Goal: Information Seeking & Learning: Learn about a topic

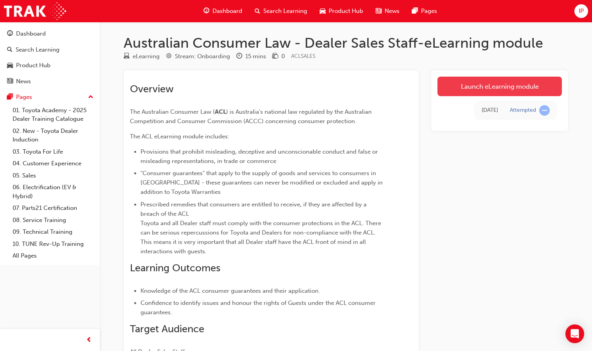
click at [491, 82] on link "Launch eLearning module" at bounding box center [500, 87] width 124 height 20
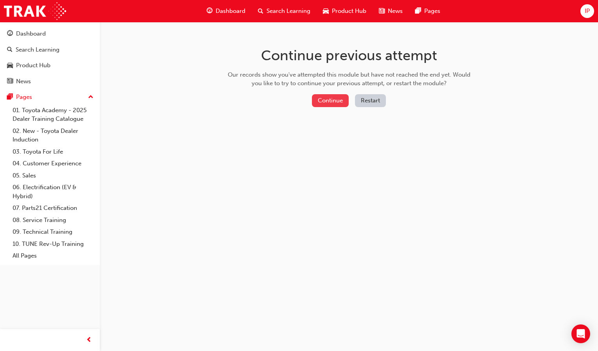
click at [326, 100] on button "Continue" at bounding box center [330, 100] width 37 height 13
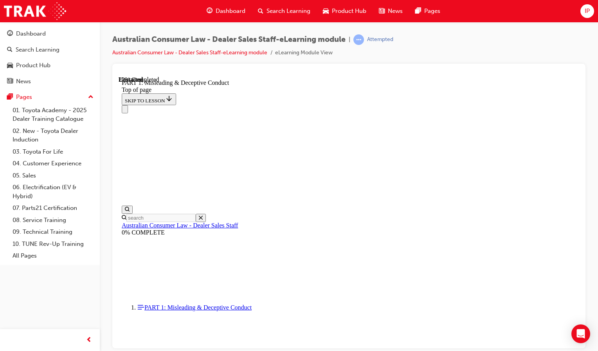
scroll to position [581, 0]
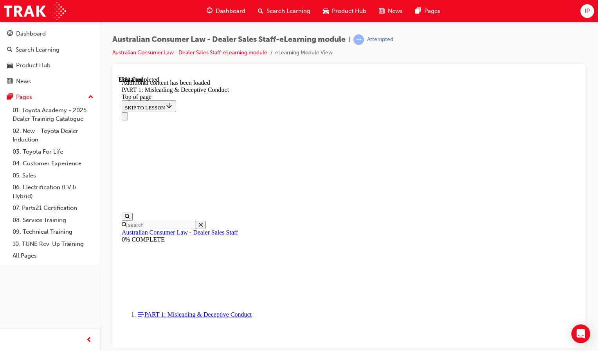
scroll to position [938, 0]
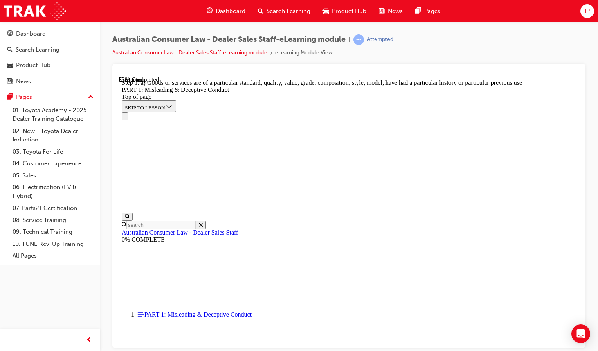
scroll to position [932, 0]
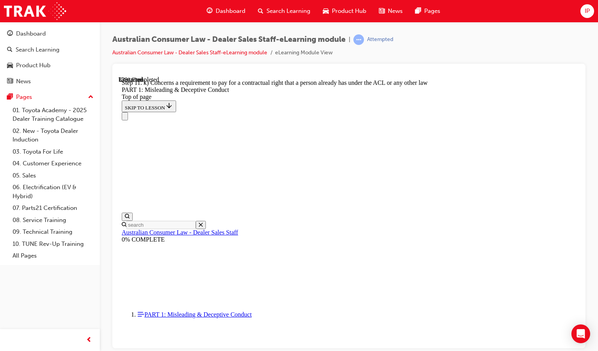
scroll to position [931, 0]
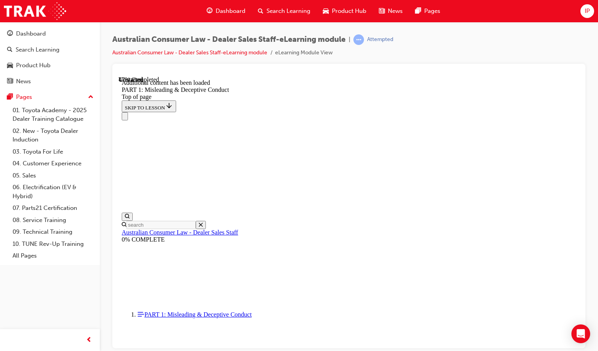
scroll to position [1185, 0]
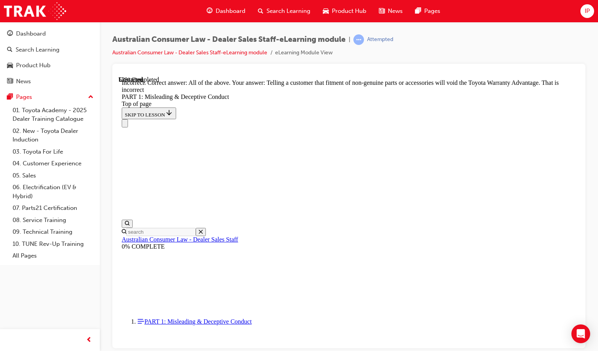
scroll to position [1277, 0]
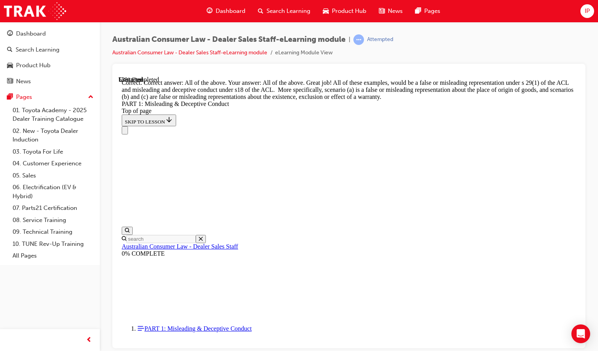
scroll to position [1439, 0]
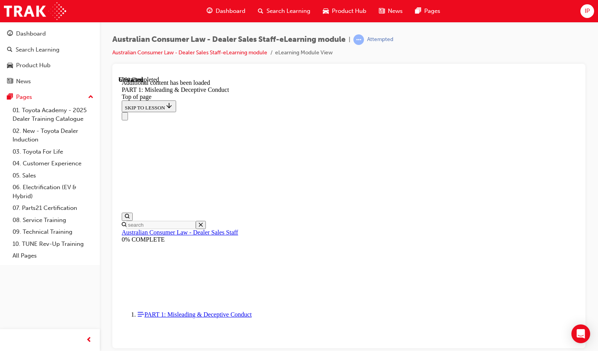
scroll to position [1652, 0]
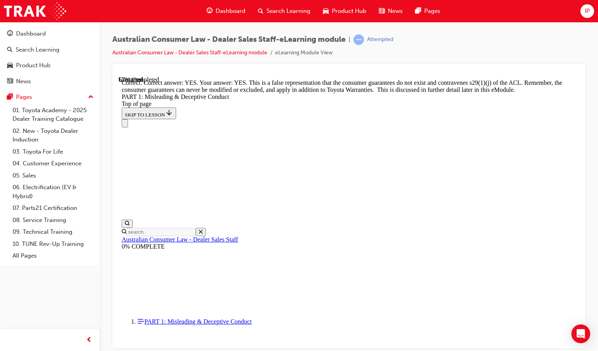
scroll to position [1847, 0]
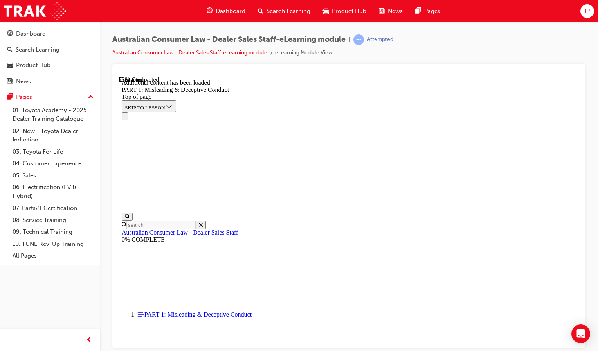
scroll to position [2052, 0]
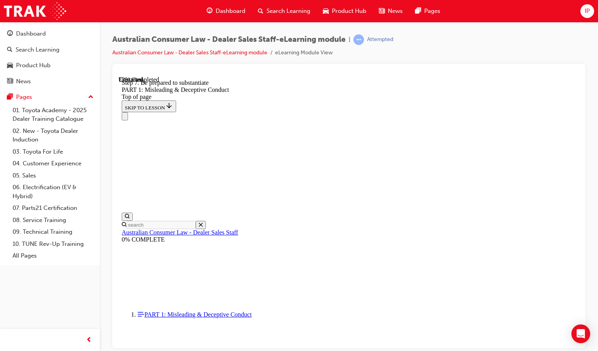
scroll to position [2075, 0]
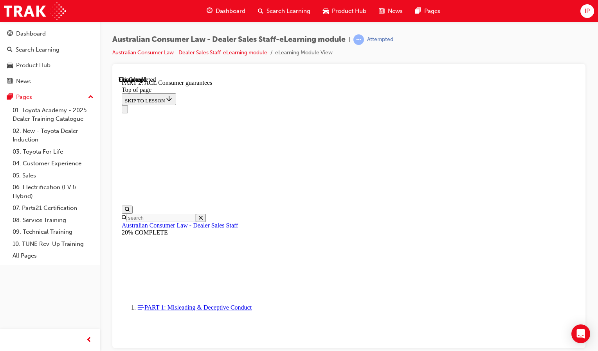
scroll to position [679, 0]
drag, startPoint x: 230, startPoint y: 137, endPoint x: 495, endPoint y: 43, distance: 280.8
click at [495, 43] on div "Australian Consumer Law - Dealer Sales Staff-eLearning module | Attempted Austr…" at bounding box center [348, 48] width 473 height 29
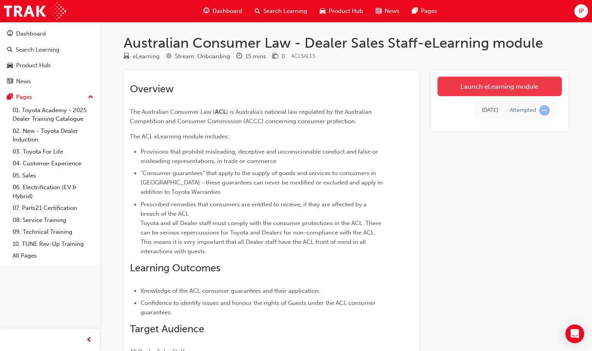
click at [513, 83] on link "Launch eLearning module" at bounding box center [500, 87] width 124 height 20
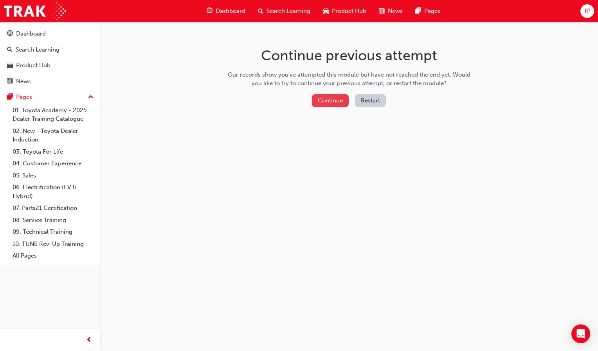
click at [337, 104] on button "Continue" at bounding box center [330, 100] width 37 height 13
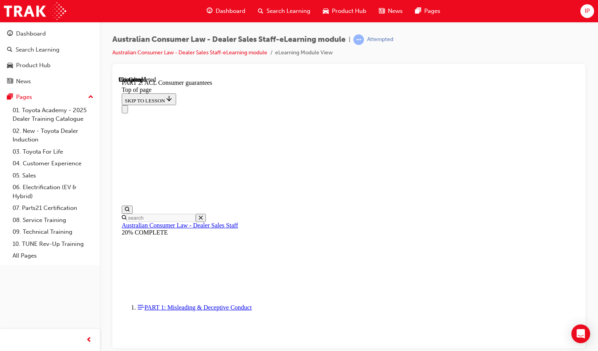
scroll to position [1325, 0]
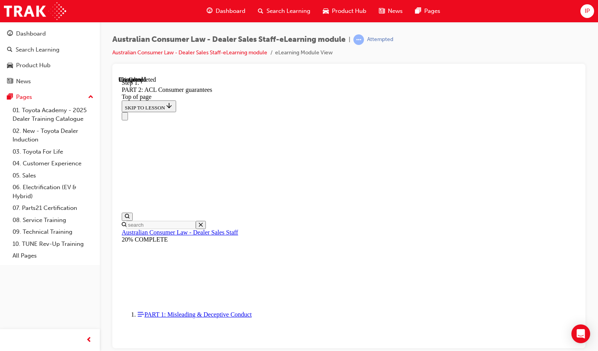
scroll to position [1323, 0]
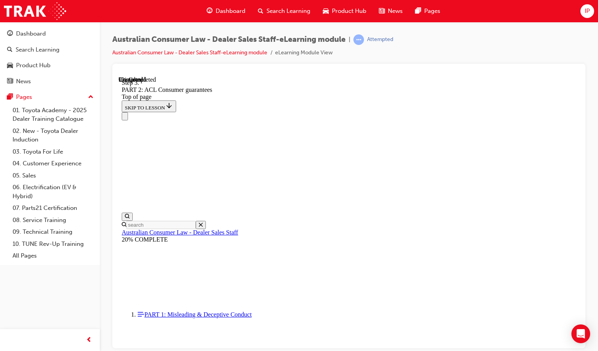
scroll to position [1347, 0]
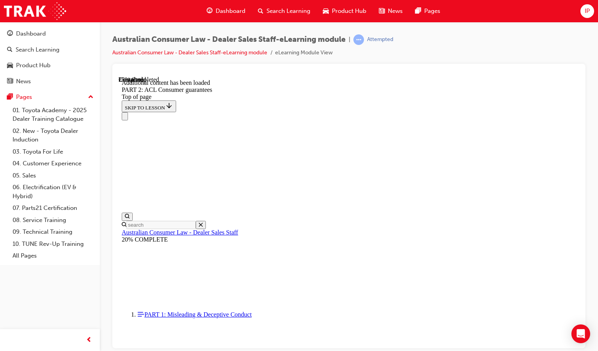
scroll to position [2355, 0]
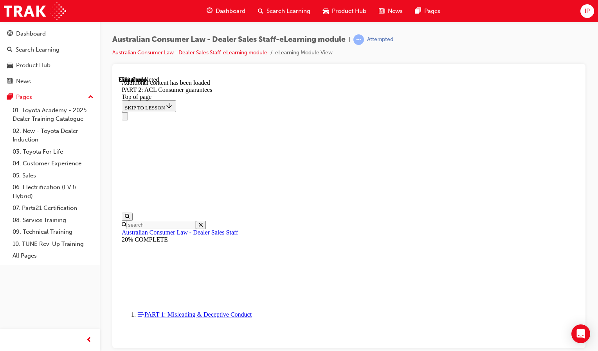
scroll to position [3726, 0]
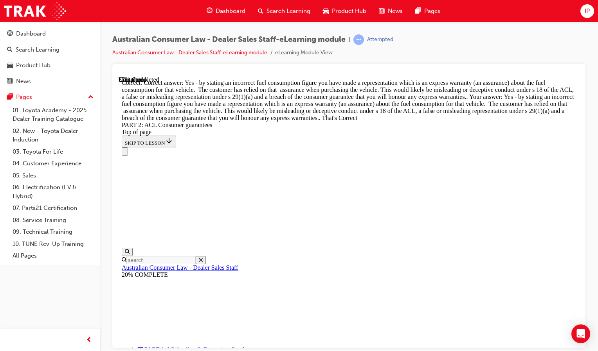
scroll to position [3832, 0]
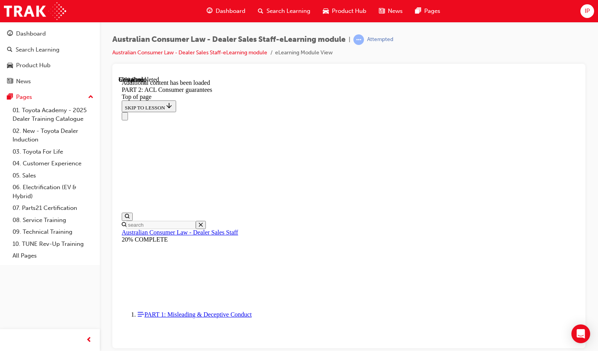
scroll to position [5097, 0]
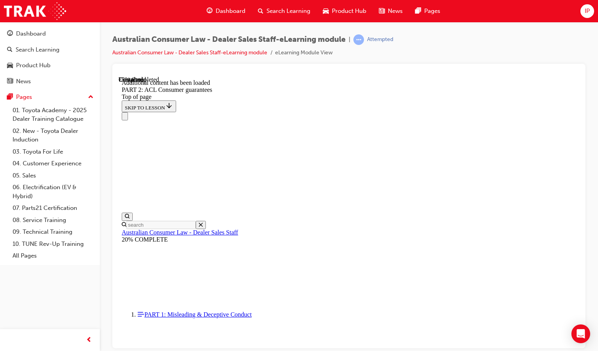
scroll to position [6933, 0]
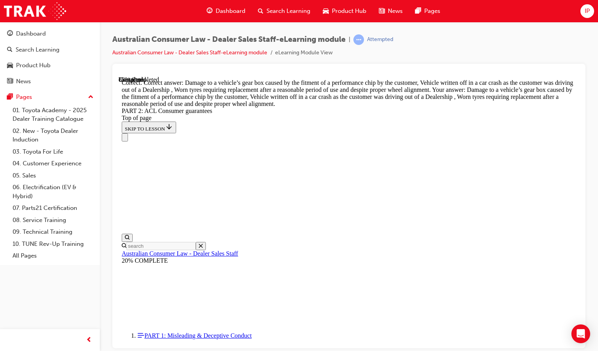
scroll to position [8426, 0]
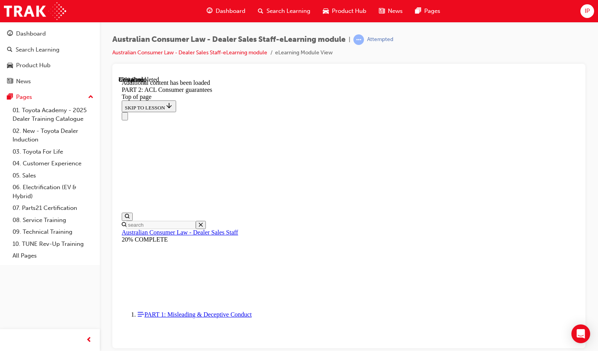
scroll to position [9153, 0]
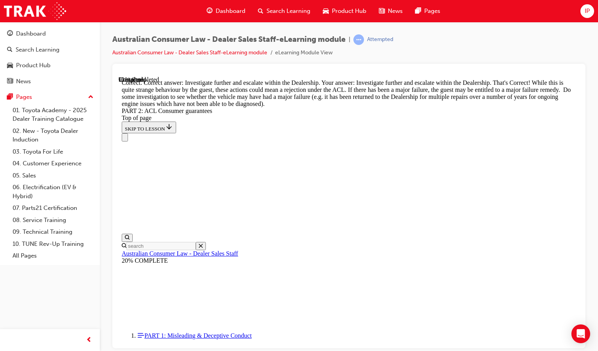
scroll to position [9373, 0]
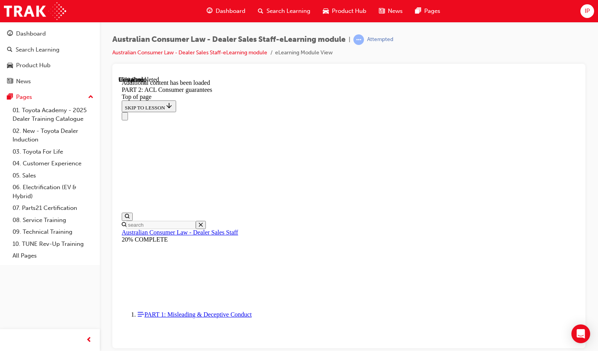
scroll to position [10063, 0]
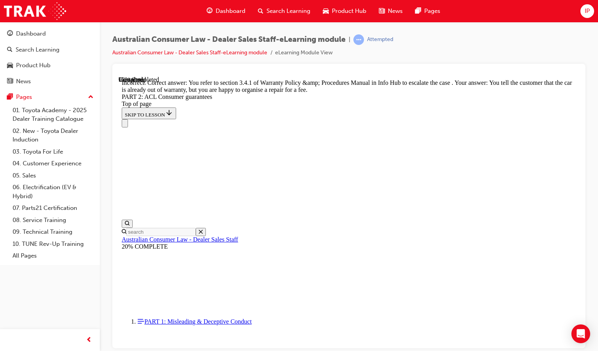
scroll to position [10127, 0]
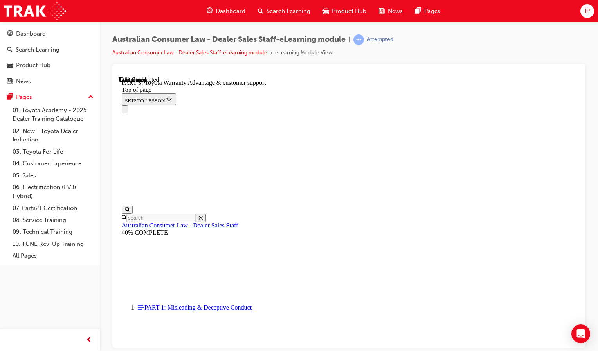
scroll to position [510, 0]
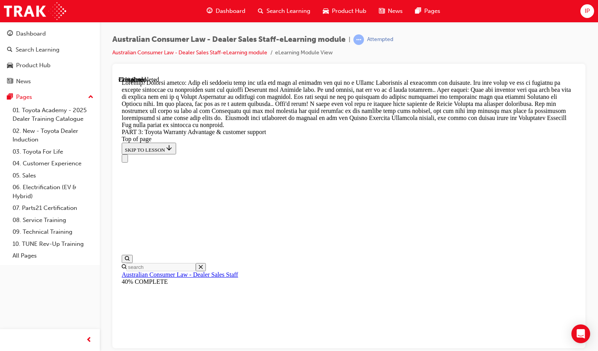
scroll to position [830, 0]
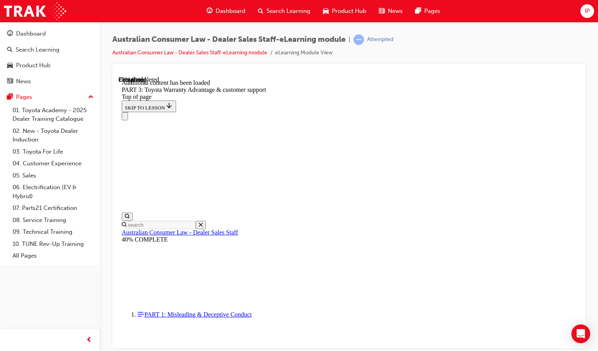
scroll to position [1019, 0]
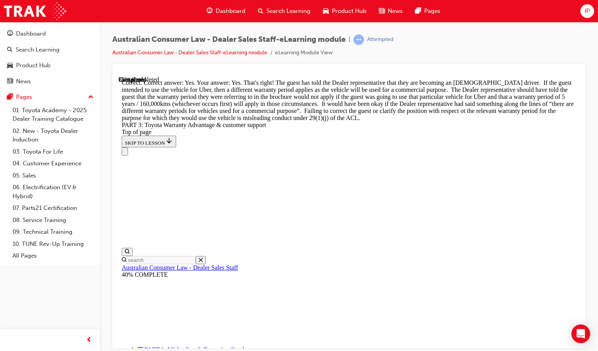
scroll to position [1359, 0]
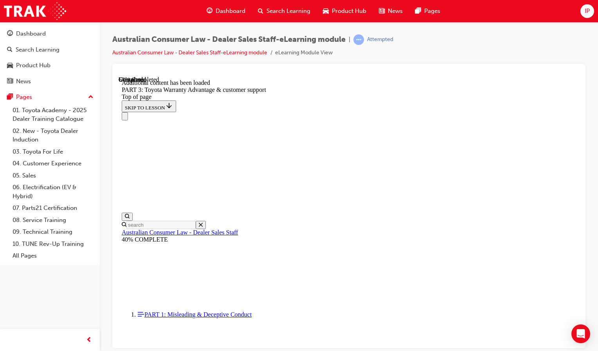
scroll to position [2262, 0]
drag, startPoint x: 422, startPoint y: 195, endPoint x: 433, endPoint y: 257, distance: 63.2
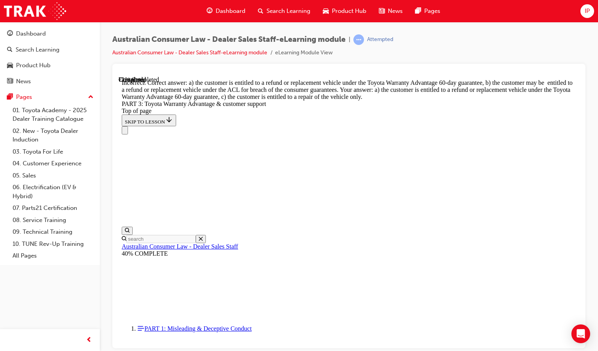
scroll to position [2397, 0]
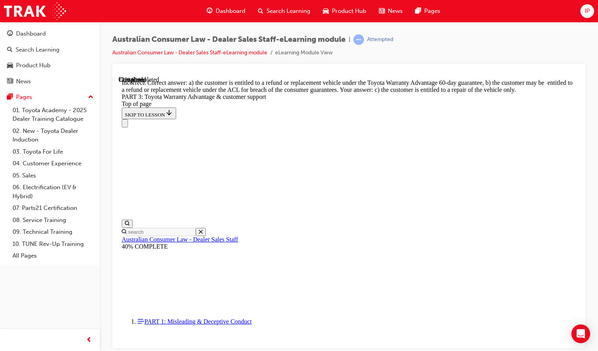
scroll to position [2281, 0]
drag, startPoint x: 398, startPoint y: 328, endPoint x: 365, endPoint y: 323, distance: 33.2
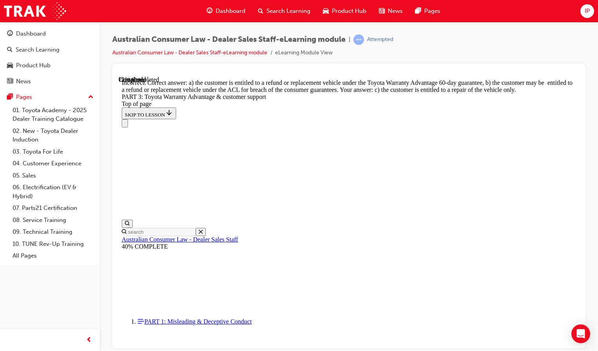
scroll to position [2350, 0]
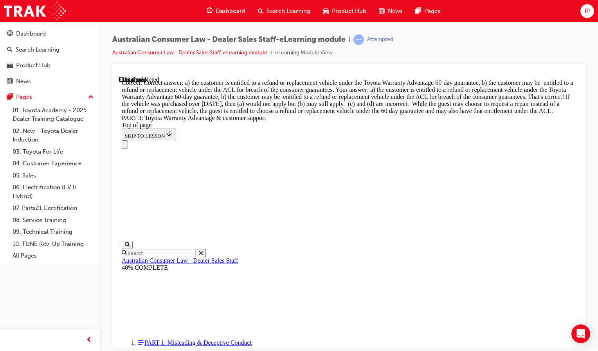
scroll to position [2542, 0]
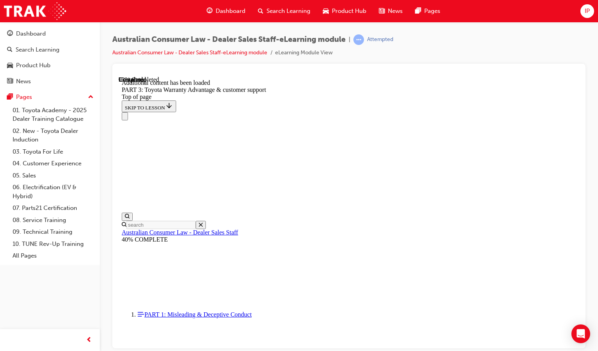
scroll to position [2731, 0]
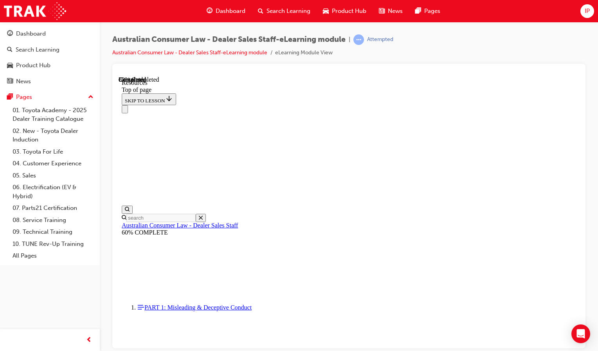
scroll to position [423, 0]
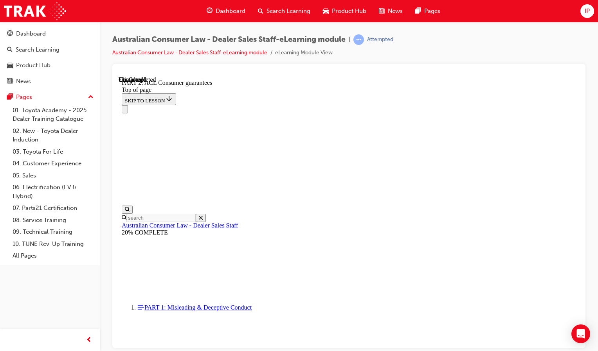
scroll to position [679, 0]
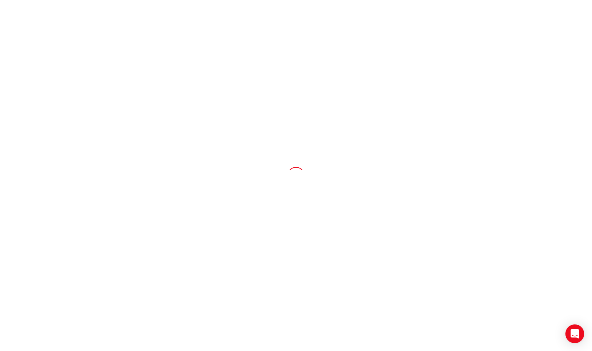
click at [310, 154] on div at bounding box center [296, 175] width 592 height 351
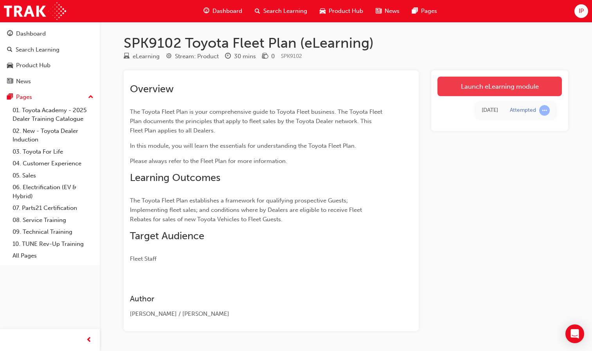
click at [502, 86] on link "Launch eLearning module" at bounding box center [500, 87] width 124 height 20
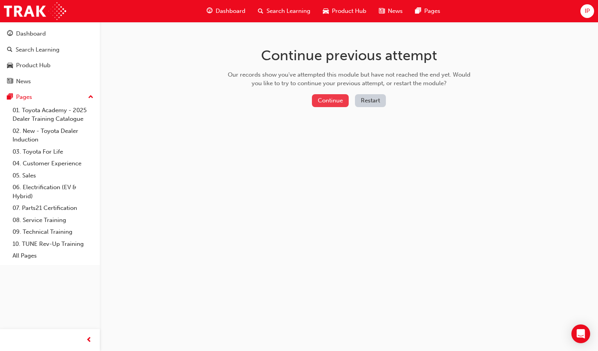
click at [335, 100] on button "Continue" at bounding box center [330, 100] width 37 height 13
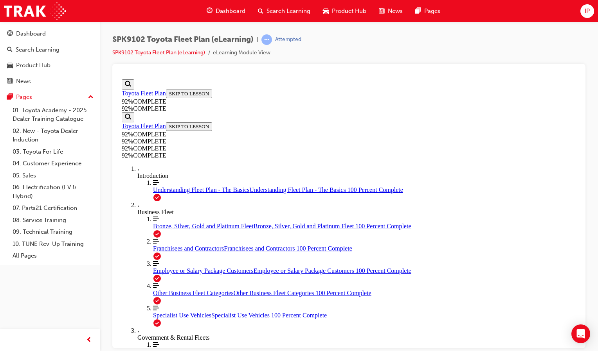
scroll to position [132, 0]
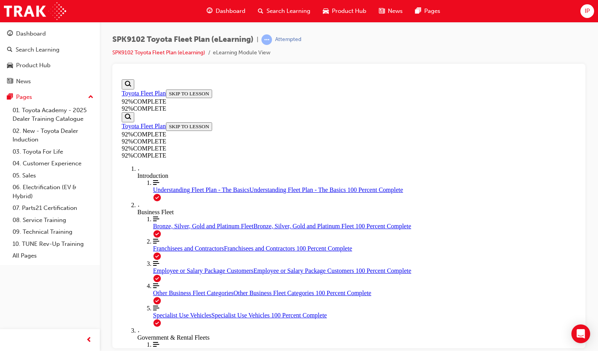
scroll to position [29, 0]
click at [156, 274] on span "Employee or Salary Package Customers" at bounding box center [203, 270] width 101 height 7
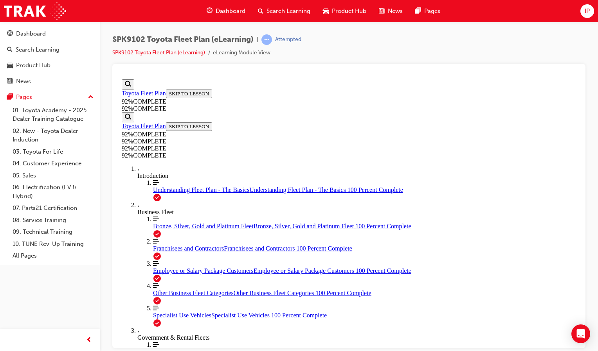
drag, startPoint x: 308, startPoint y: 261, endPoint x: 337, endPoint y: 259, distance: 29.1
drag, startPoint x: 333, startPoint y: 232, endPoint x: 356, endPoint y: 230, distance: 23.9
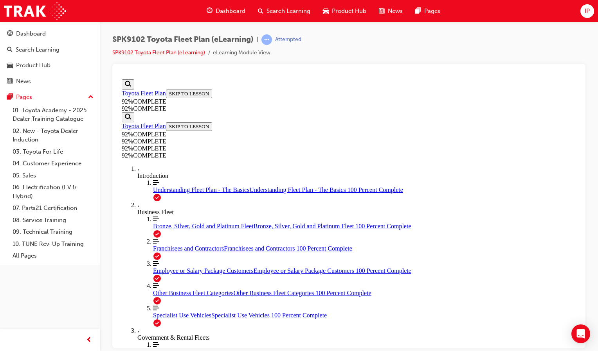
drag, startPoint x: 347, startPoint y: 195, endPoint x: 379, endPoint y: 194, distance: 32.1
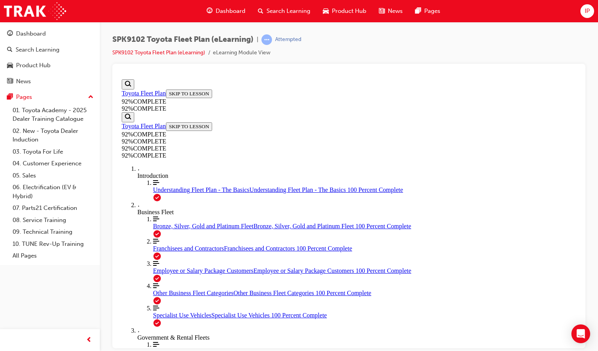
click at [170, 267] on span "Employee or Salary Package Customers" at bounding box center [203, 270] width 101 height 7
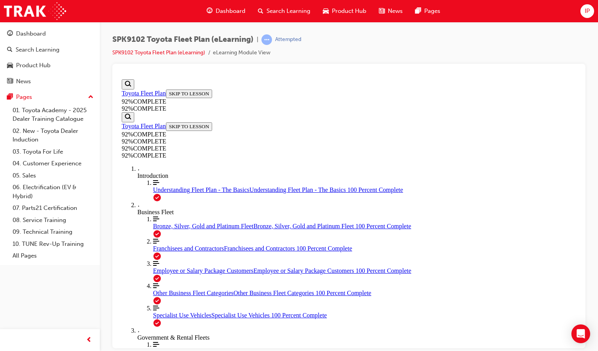
scroll to position [121, 0]
click at [165, 267] on span "Employee or Salary Package Customers" at bounding box center [203, 270] width 101 height 7
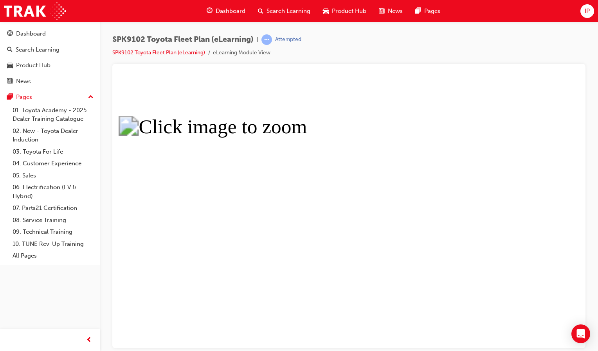
click at [351, 97] on button "Unzoom image" at bounding box center [349, 212] width 461 height 272
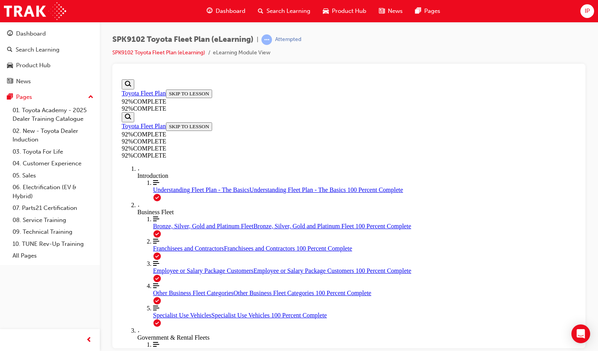
scroll to position [365, 0]
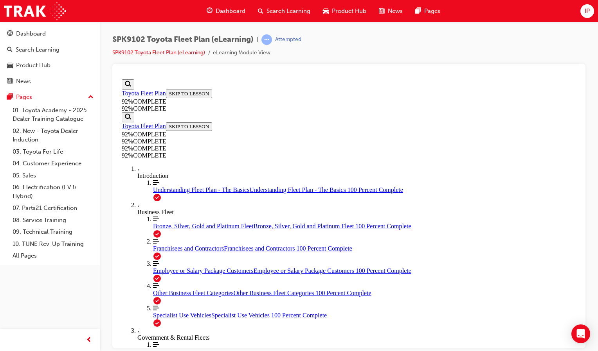
drag, startPoint x: 439, startPoint y: 254, endPoint x: 506, endPoint y: 289, distance: 75.4
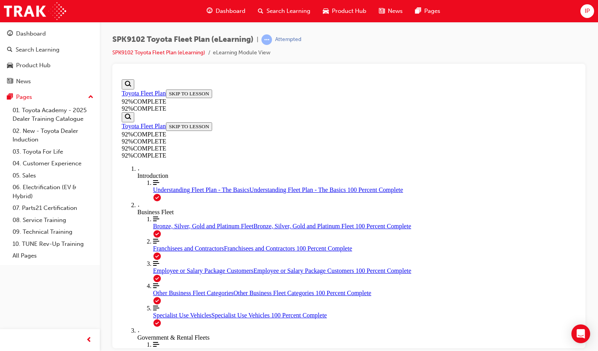
scroll to position [365, 0]
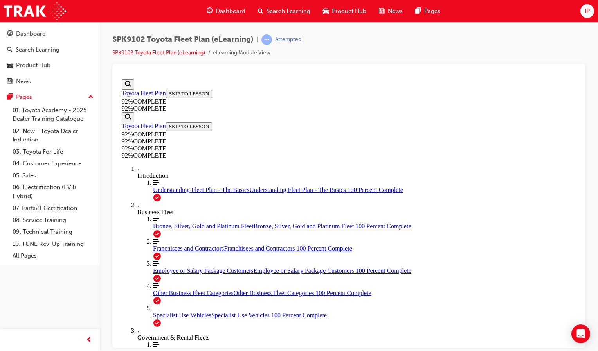
scroll to position [62, 0]
click at [174, 245] on span "Franchisees and Contractors" at bounding box center [188, 248] width 71 height 7
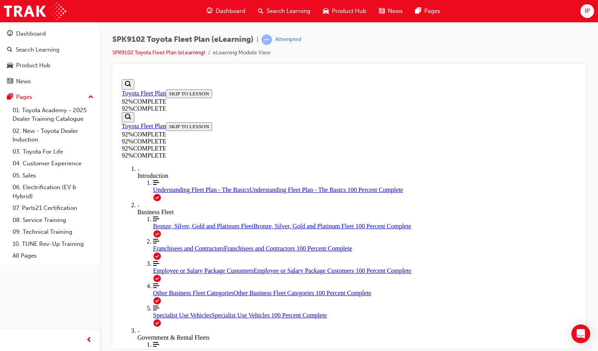
drag, startPoint x: 402, startPoint y: 331, endPoint x: 390, endPoint y: 309, distance: 24.5
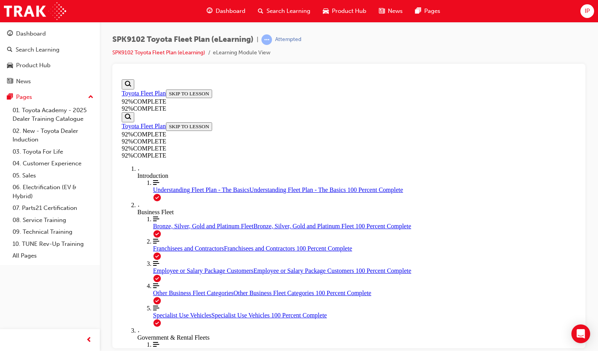
scroll to position [100, 0]
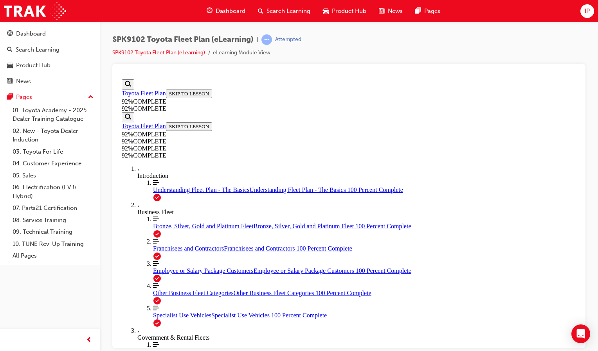
scroll to position [63, 0]
click at [178, 186] on div "Understanding Fleet Plan - The Basics Understanding Fleet Plan - The Basics 100…" at bounding box center [364, 189] width 423 height 7
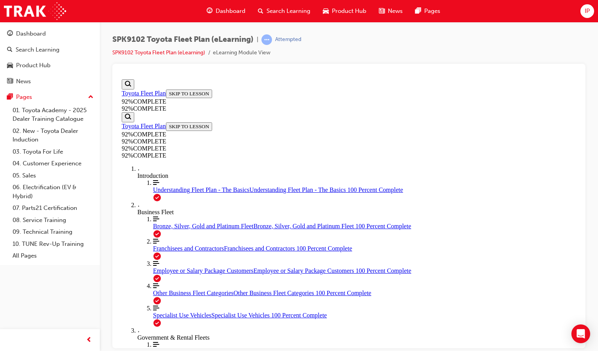
click at [160, 223] on span "Bronze, Silver, Gold and Platinum Fleet" at bounding box center [203, 226] width 101 height 7
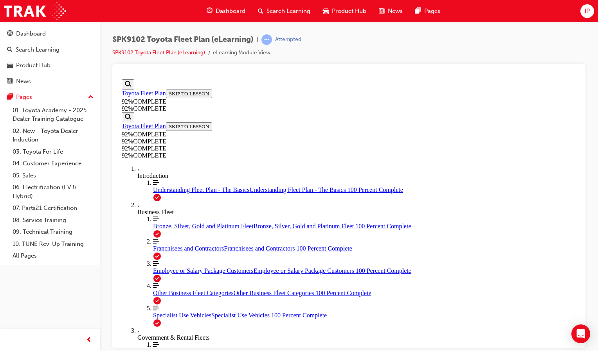
scroll to position [54, 0]
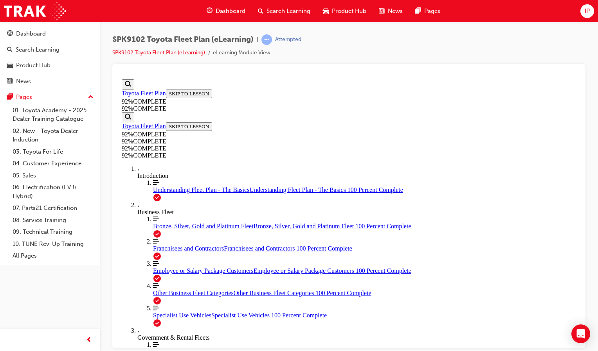
scroll to position [656, 0]
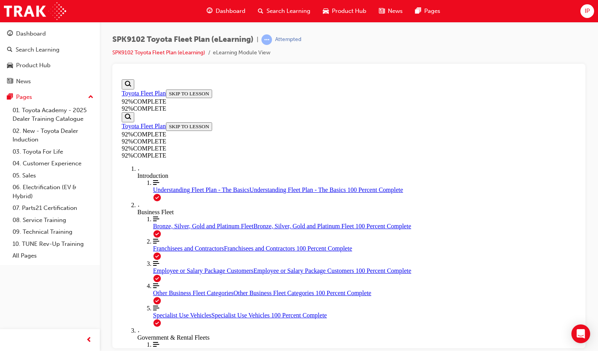
scroll to position [27, 0]
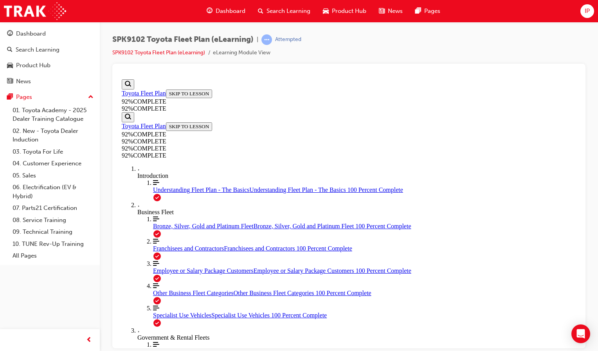
scroll to position [186, 0]
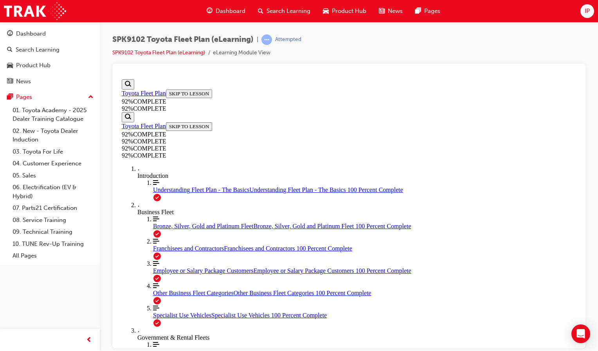
scroll to position [1059, 0]
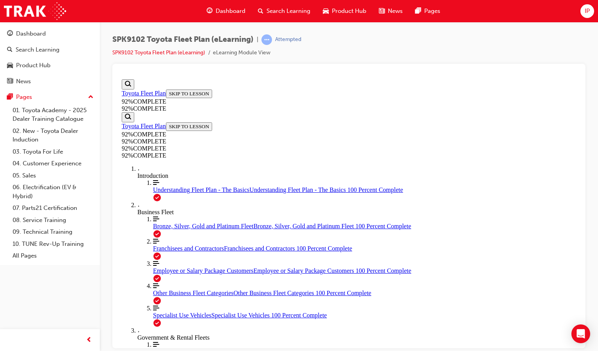
scroll to position [142, 0]
click at [164, 223] on span "Bronze, Silver, Gold and Platinum Fleet" at bounding box center [203, 226] width 101 height 7
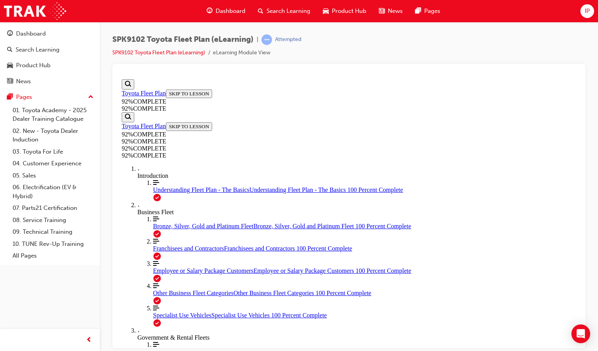
click at [175, 238] on link "Align left Three vertical lines aligned to the left Franchisees and Contractors…" at bounding box center [364, 245] width 423 height 14
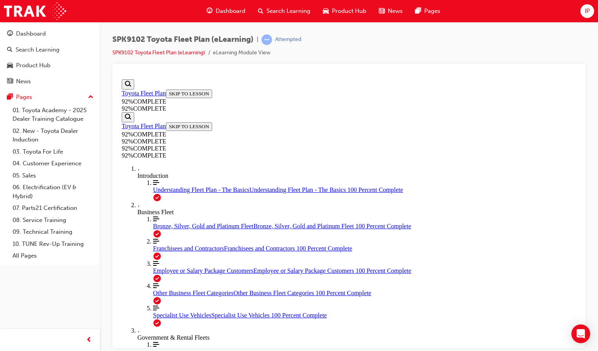
click at [153, 252] on span "Franchisees and Contractors" at bounding box center [188, 248] width 71 height 7
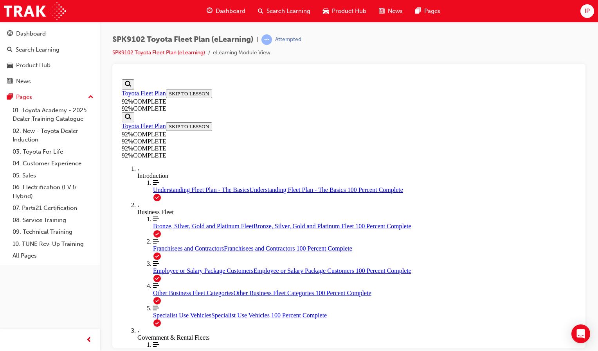
scroll to position [365, 0]
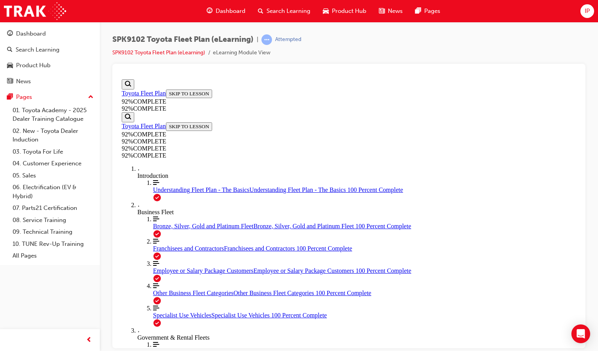
drag, startPoint x: 315, startPoint y: 306, endPoint x: 396, endPoint y: 312, distance: 81.3
drag, startPoint x: 348, startPoint y: 328, endPoint x: 299, endPoint y: 220, distance: 119.4
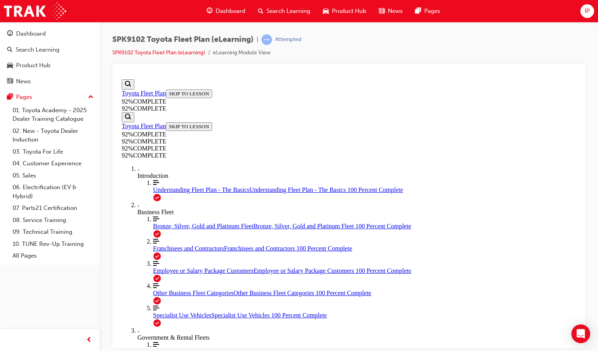
scroll to position [1104, 0]
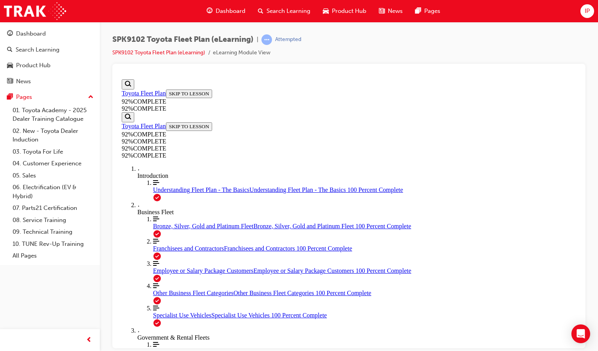
click at [161, 223] on span "Bronze, Silver, Gold and Platinum Fleet" at bounding box center [203, 226] width 101 height 7
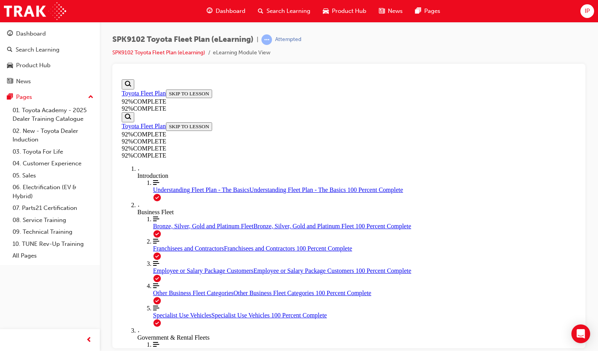
scroll to position [365, 0]
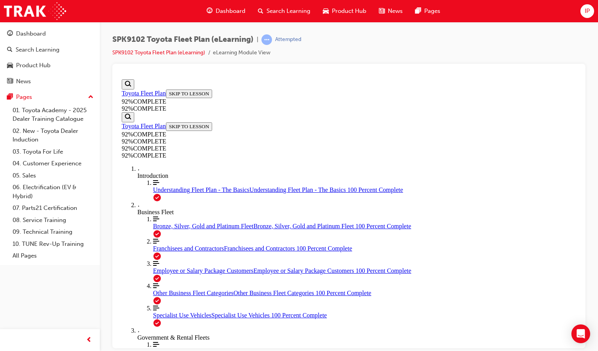
scroll to position [299, 0]
drag, startPoint x: 470, startPoint y: 315, endPoint x: 296, endPoint y: 90, distance: 283.9
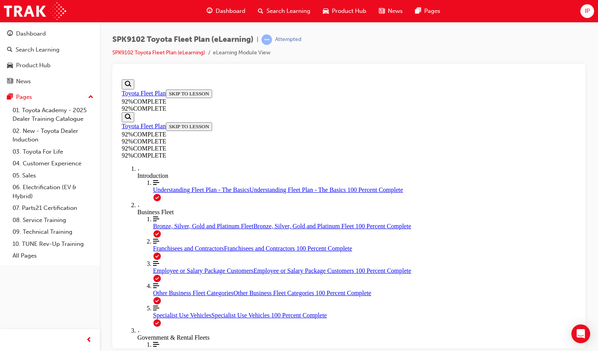
scroll to position [23, 0]
click at [182, 186] on span "Understanding Fleet Plan - The Basics" at bounding box center [201, 189] width 96 height 7
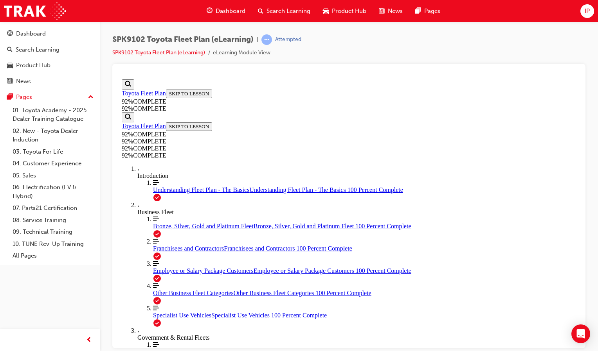
drag, startPoint x: 404, startPoint y: 308, endPoint x: 414, endPoint y: 245, distance: 64.6
drag, startPoint x: 414, startPoint y: 245, endPoint x: 495, endPoint y: 201, distance: 91.4
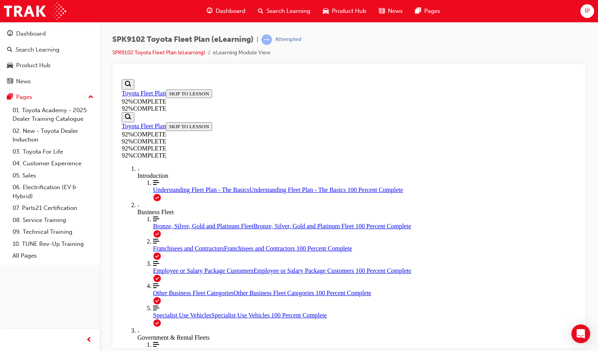
click at [167, 186] on span "Understanding Fleet Plan - The Basics" at bounding box center [201, 189] width 96 height 7
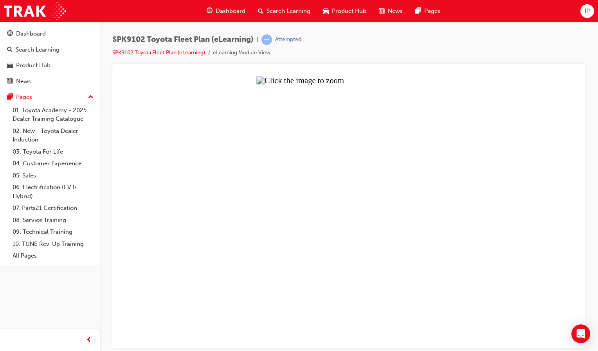
click at [277, 209] on button "Unzoom image" at bounding box center [349, 212] width 461 height 272
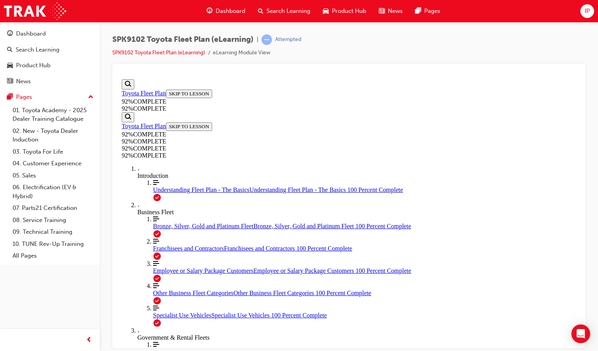
scroll to position [1545, 0]
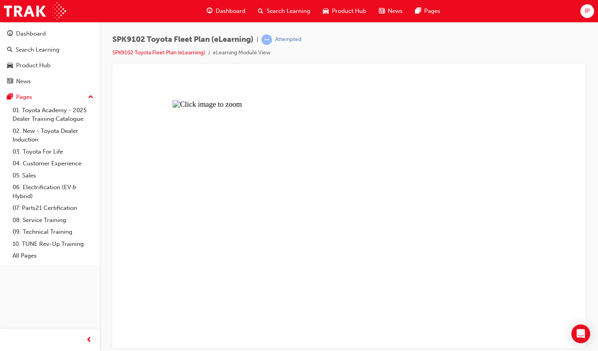
click at [429, 140] on button "Unzoom image" at bounding box center [349, 212] width 461 height 272
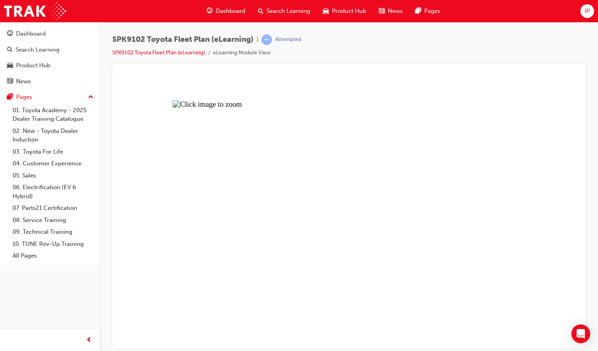
click at [302, 149] on button "Unzoom image" at bounding box center [349, 212] width 461 height 272
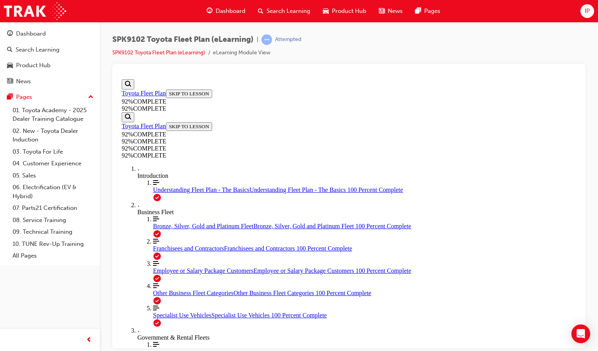
scroll to position [1589, 0]
click at [165, 245] on span "Franchisees and Contractors" at bounding box center [188, 248] width 71 height 7
click at [172, 283] on link "Align left Three vertical lines aligned to the left Other Business Fleet Catego…" at bounding box center [364, 290] width 423 height 14
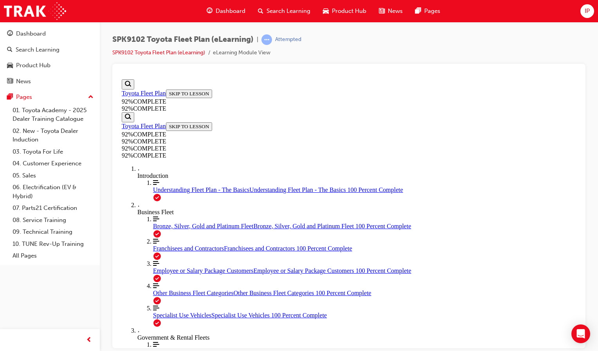
click at [166, 312] on span "Specialist Use Vehicles" at bounding box center [182, 315] width 58 height 7
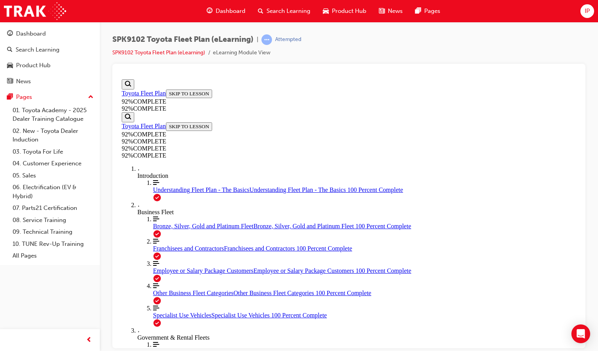
scroll to position [112, 0]
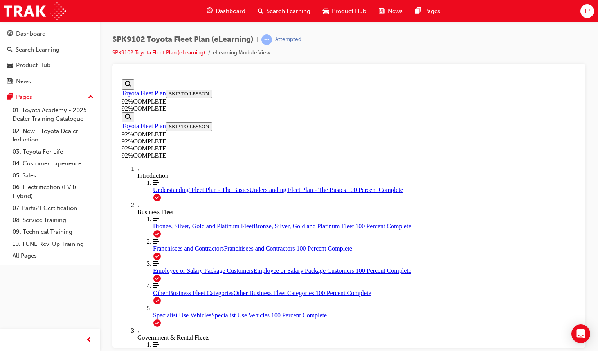
scroll to position [36, 0]
